Goal: Communication & Community: Answer question/provide support

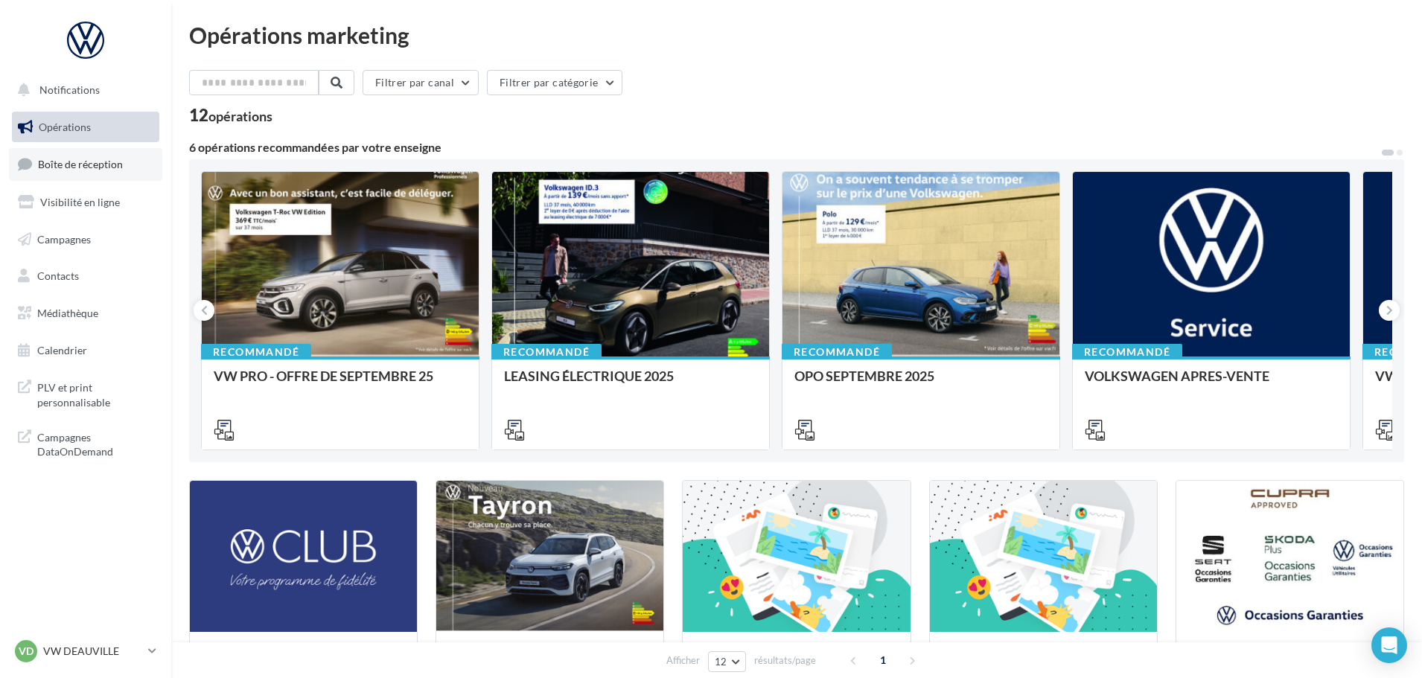
click at [95, 168] on span "Boîte de réception" at bounding box center [80, 164] width 85 height 13
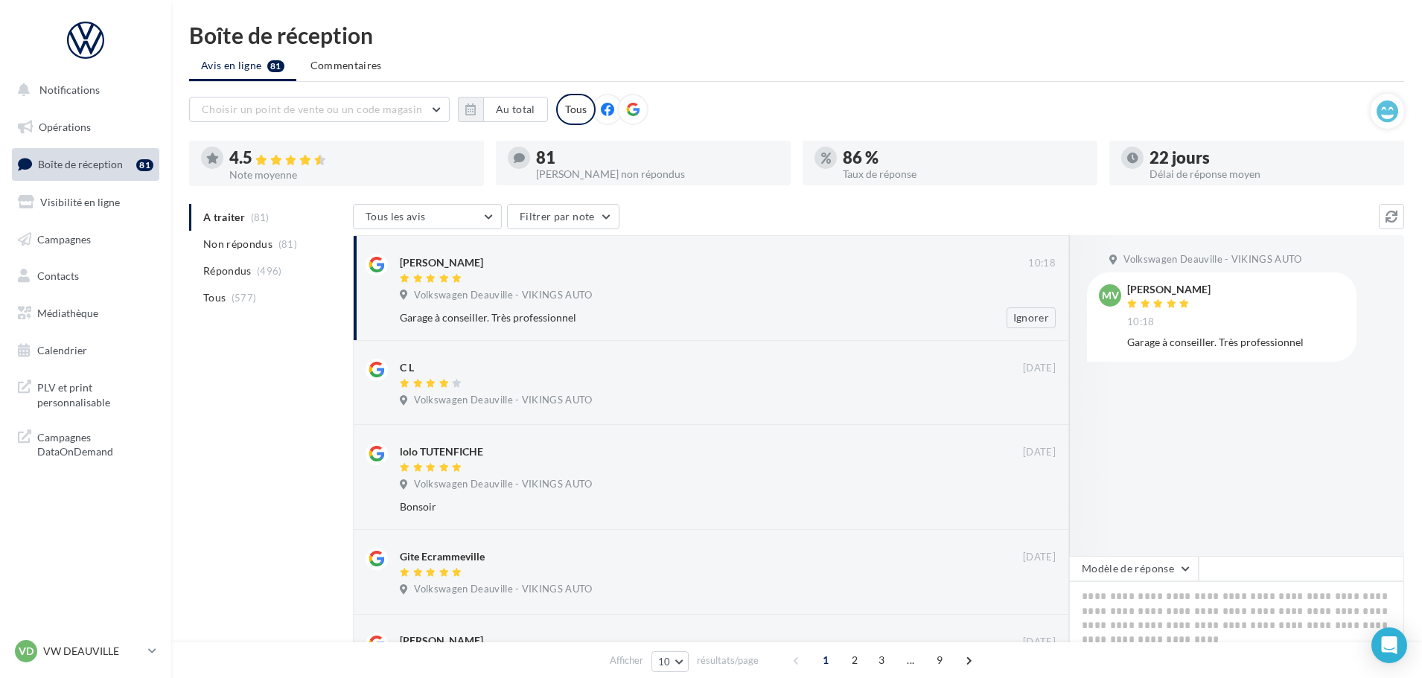
click at [614, 315] on div "Garage à conseiller. Très professionnel" at bounding box center [679, 318] width 559 height 15
click at [743, 290] on div "Volkswagen Deauville - VIKINGS AUTO" at bounding box center [728, 297] width 656 height 16
click at [1137, 573] on button "Modèle de réponse" at bounding box center [1134, 568] width 130 height 25
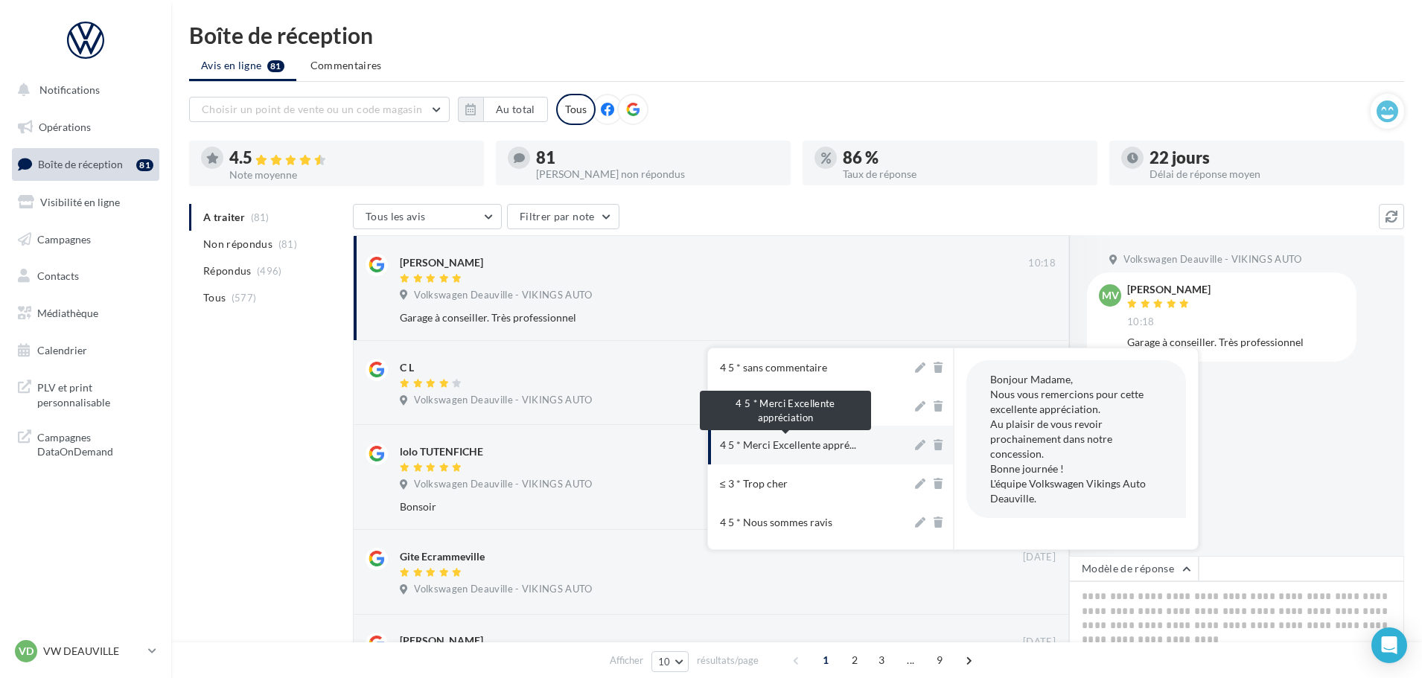
click at [810, 447] on span "4 5 * Merci Excellente appré..." at bounding box center [788, 445] width 136 height 15
type textarea "**********"
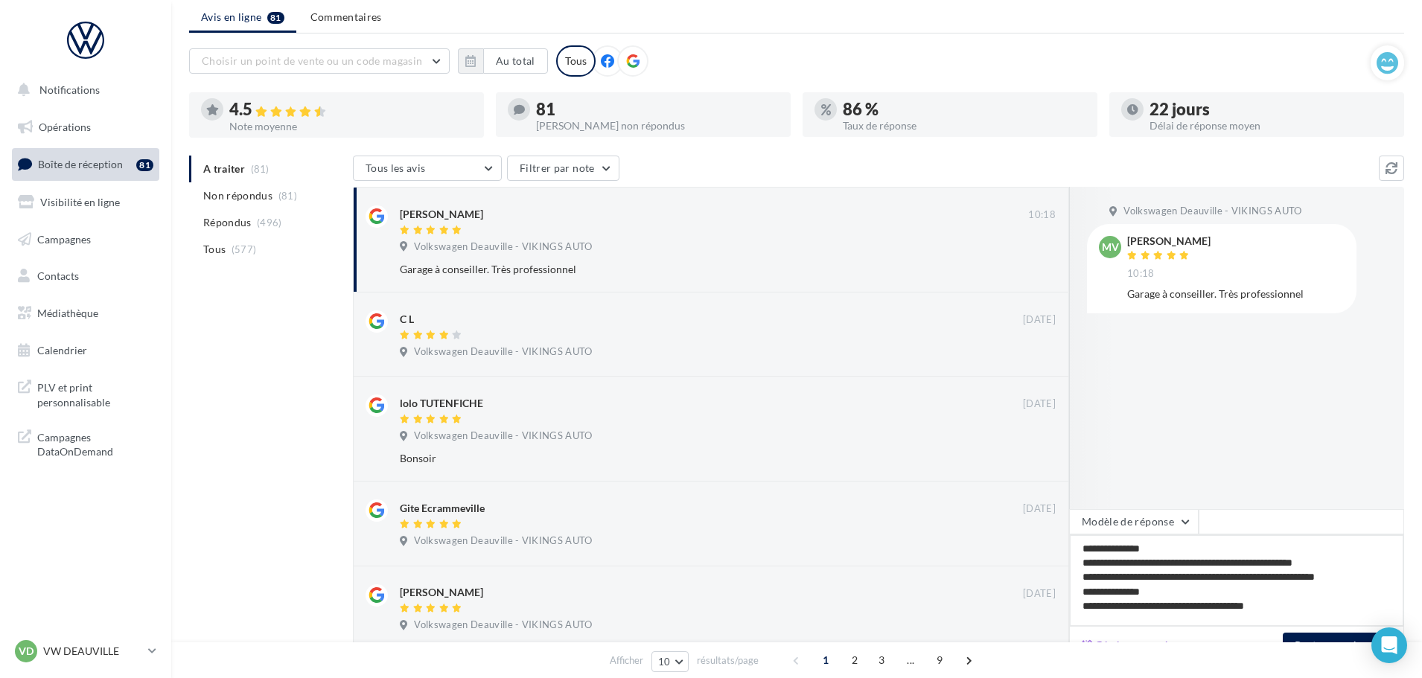
scroll to position [74, 0]
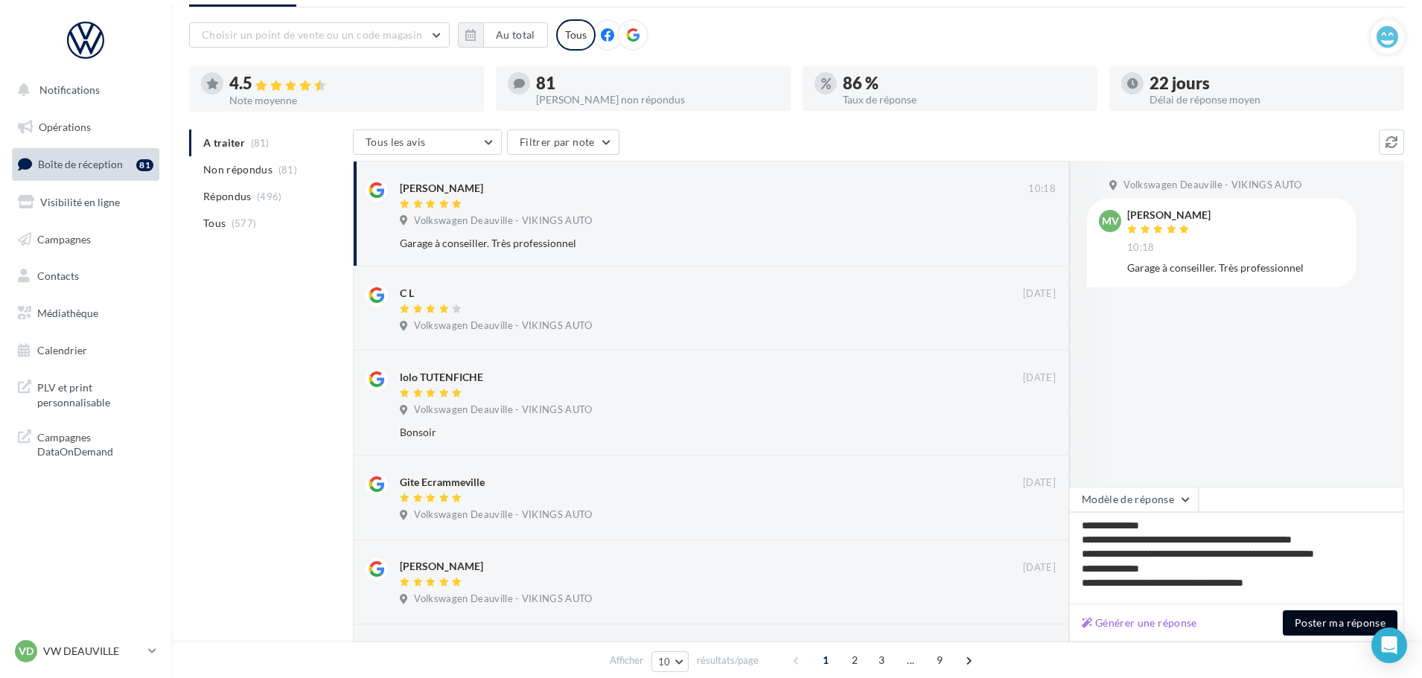
click at [1332, 625] on button "Poster ma réponse" at bounding box center [1340, 623] width 115 height 25
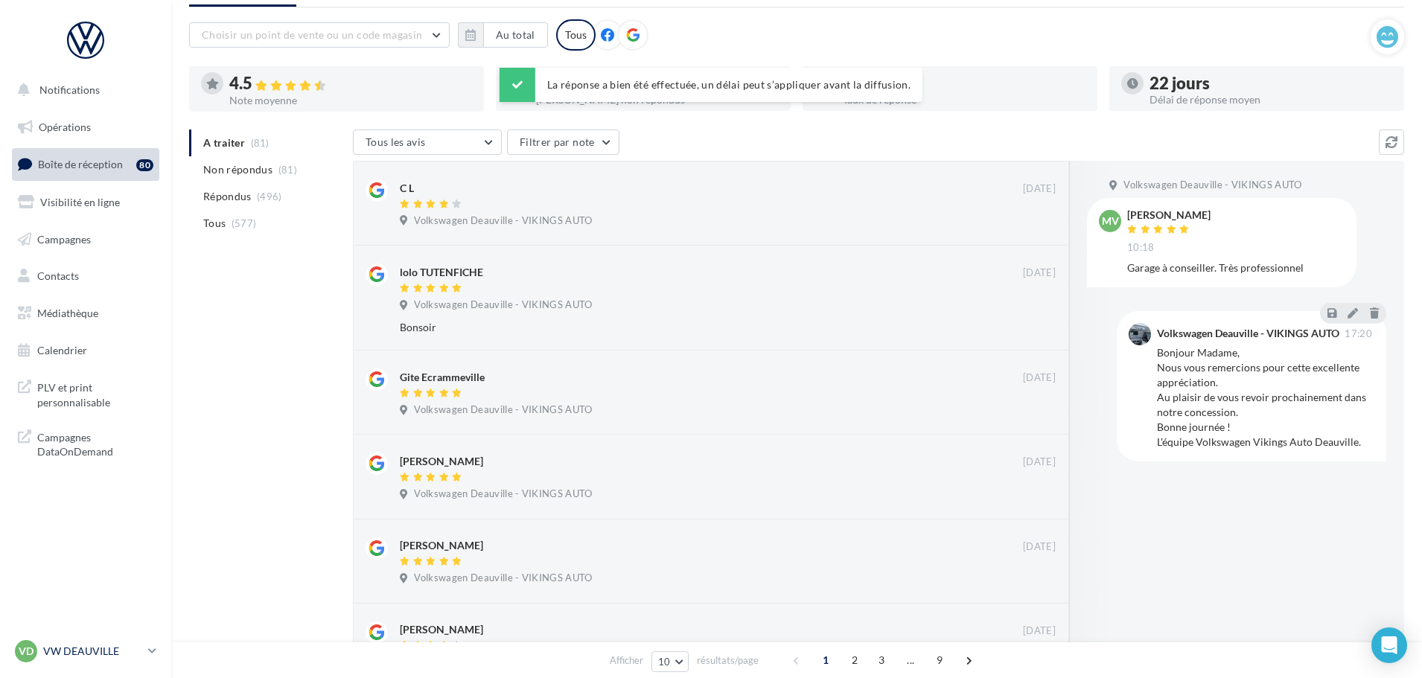
click at [86, 654] on p "VW DEAUVILLE" at bounding box center [92, 651] width 99 height 15
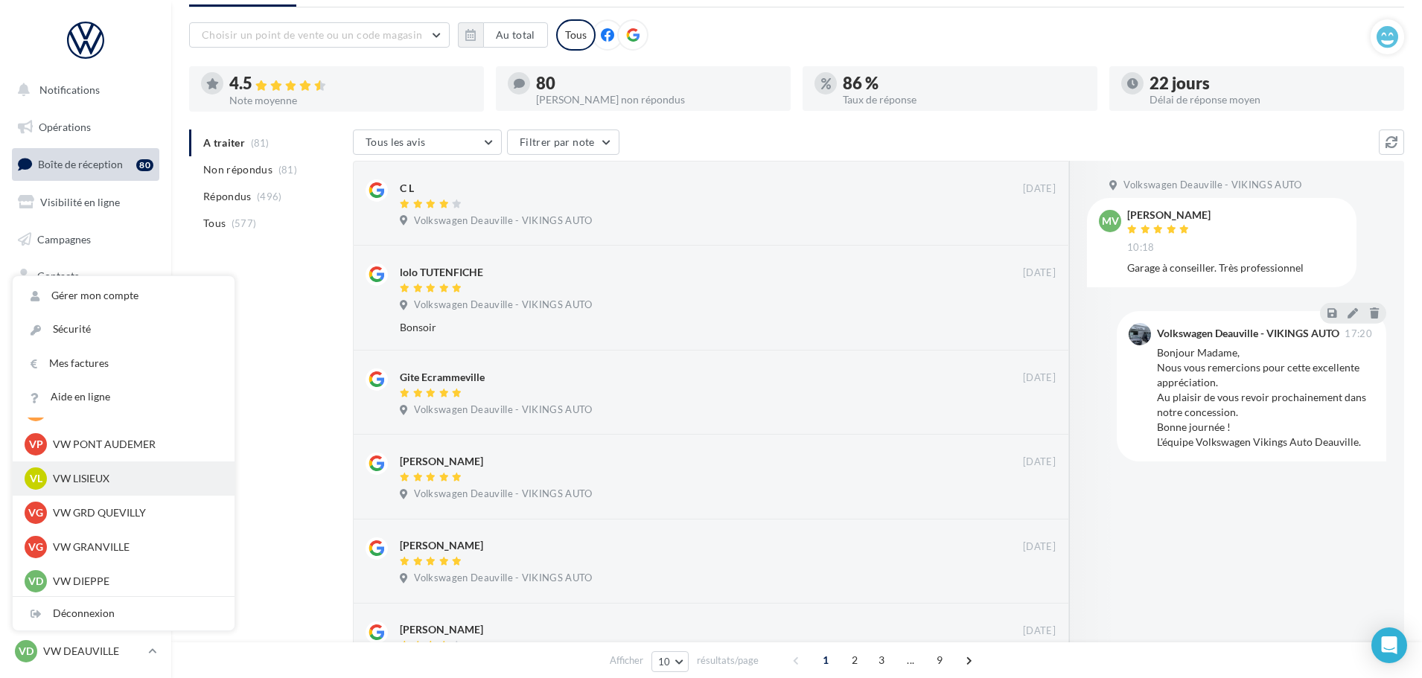
scroll to position [298, 0]
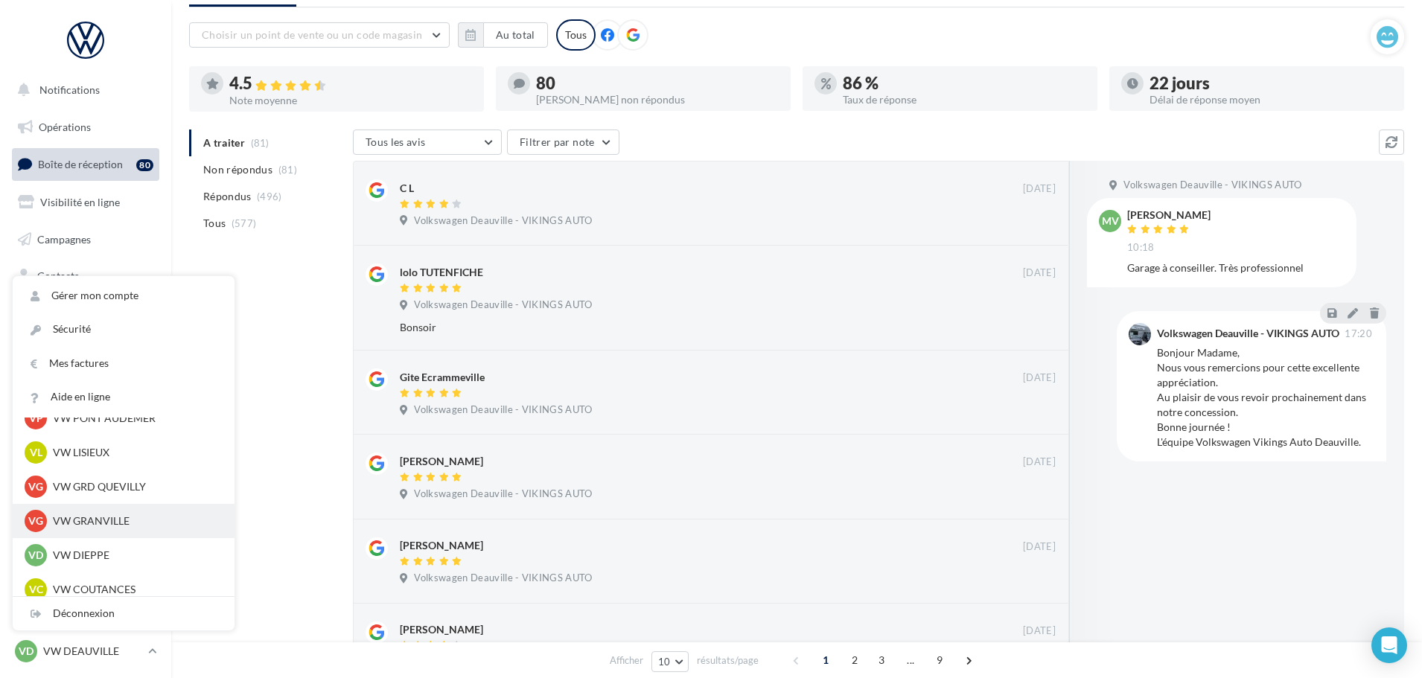
click at [114, 527] on p "VW GRANVILLE" at bounding box center [135, 521] width 164 height 15
